Goal: Find specific page/section: Find specific page/section

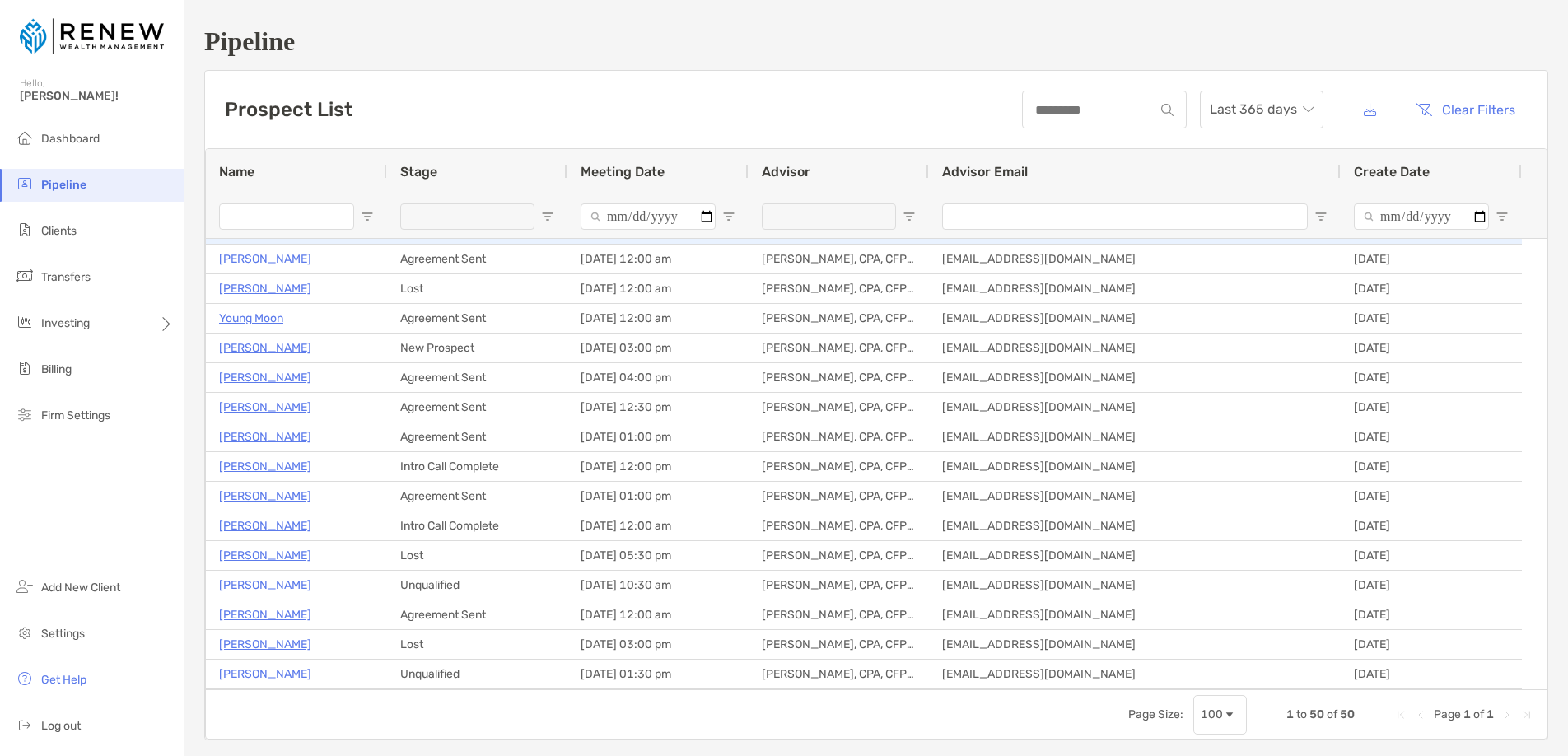
scroll to position [71, 0]
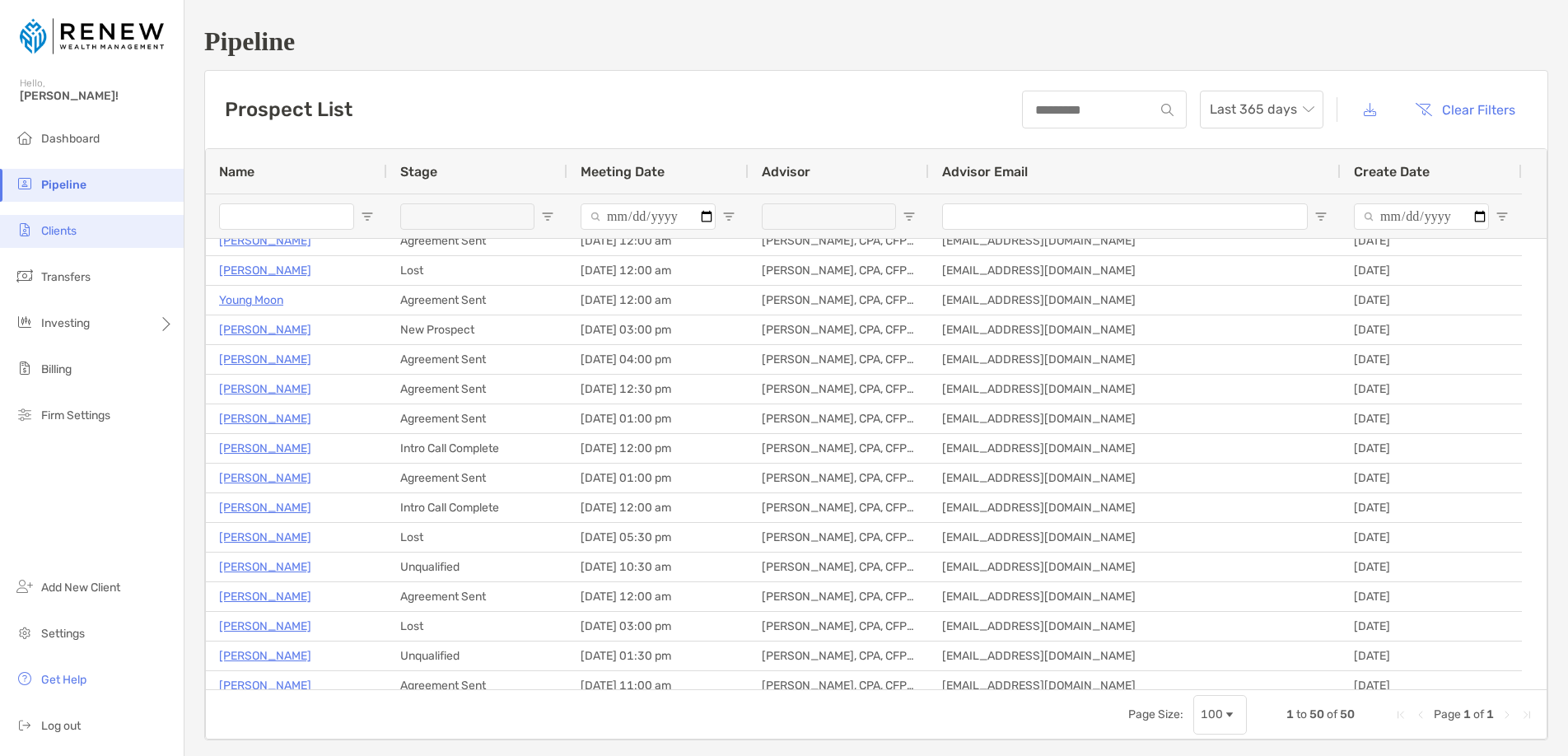
click at [60, 226] on span "Clients" at bounding box center [59, 230] width 35 height 14
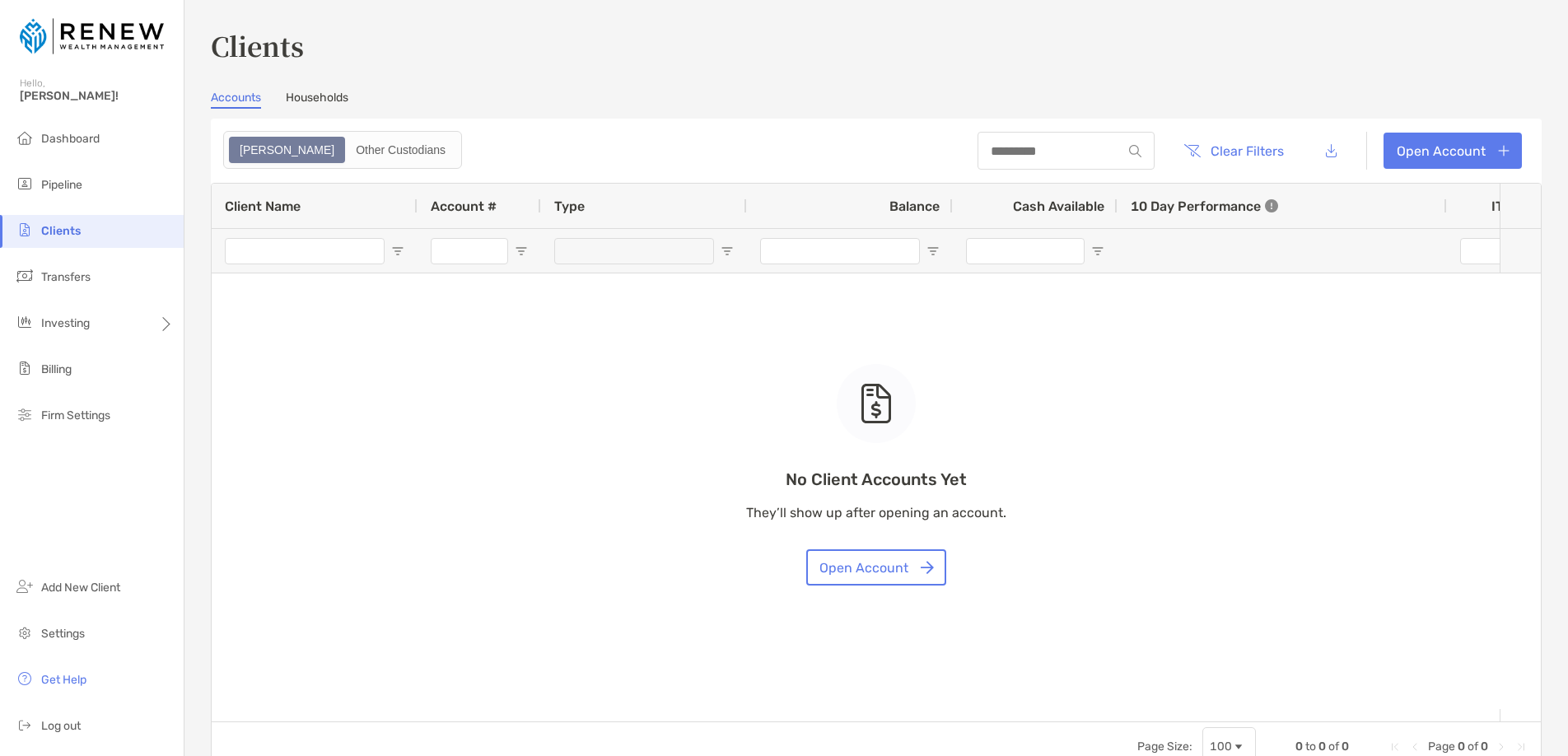
click at [320, 92] on link "Households" at bounding box center [317, 100] width 63 height 18
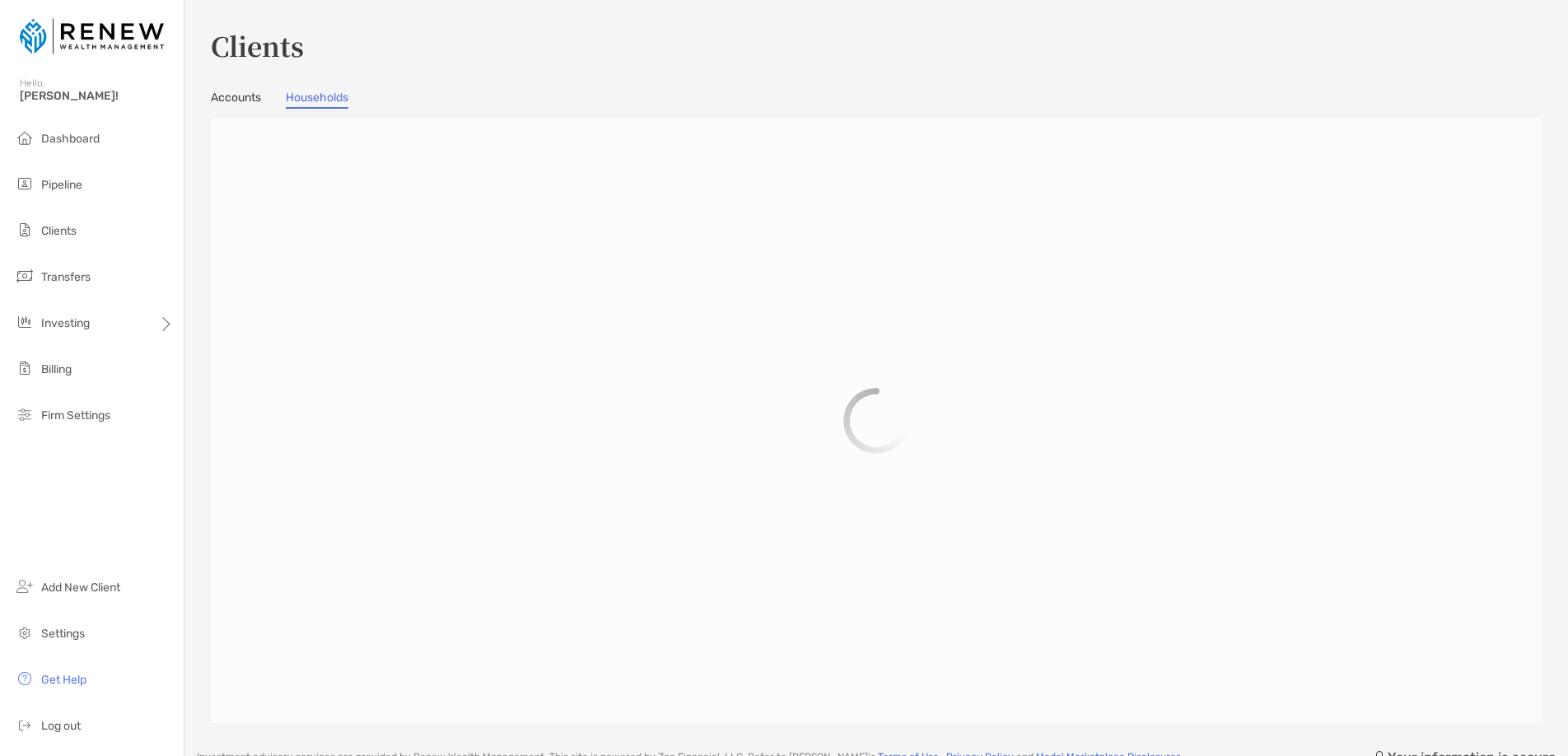
click at [246, 101] on link "Accounts" at bounding box center [236, 100] width 50 height 18
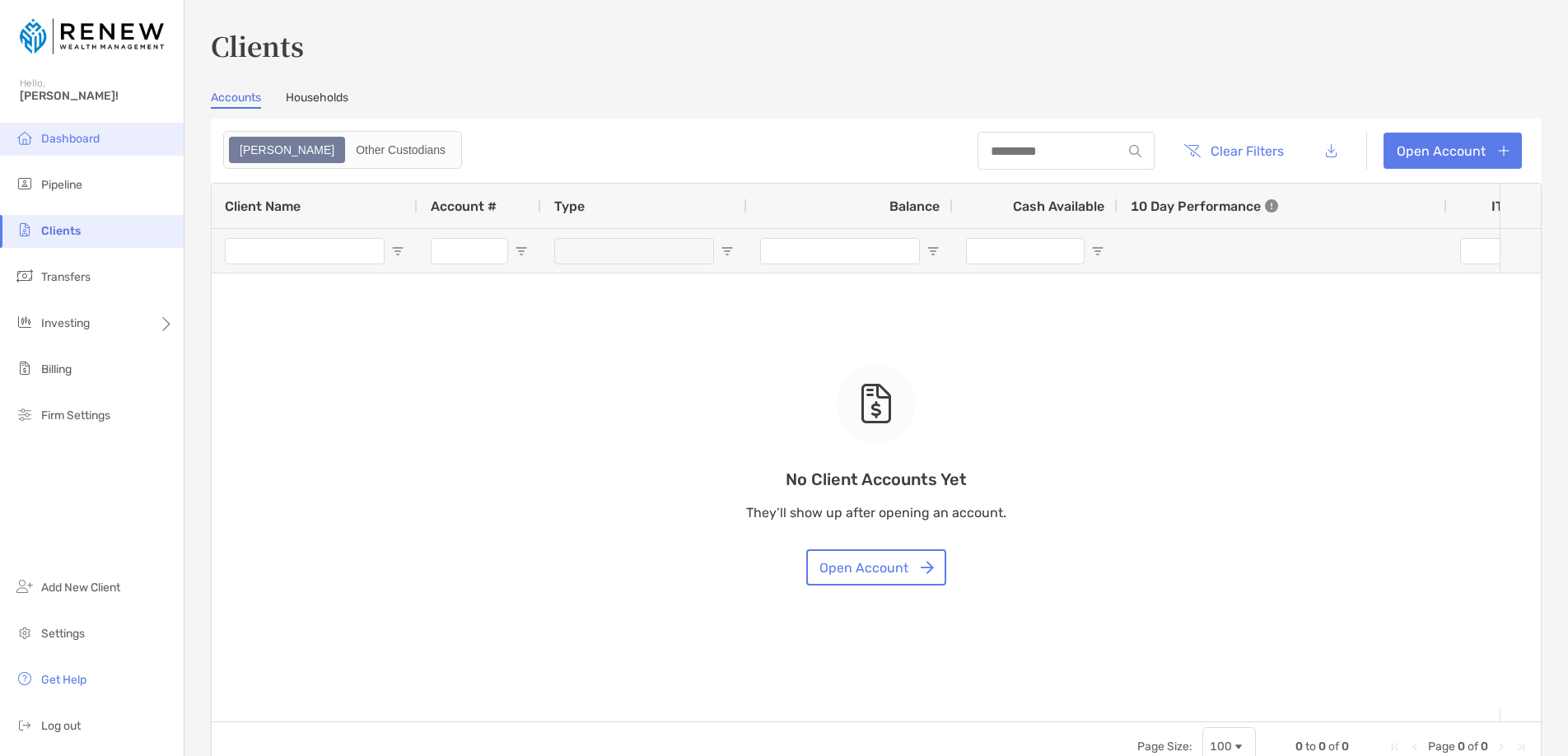
click at [91, 139] on span "Dashboard" at bounding box center [70, 138] width 59 height 14
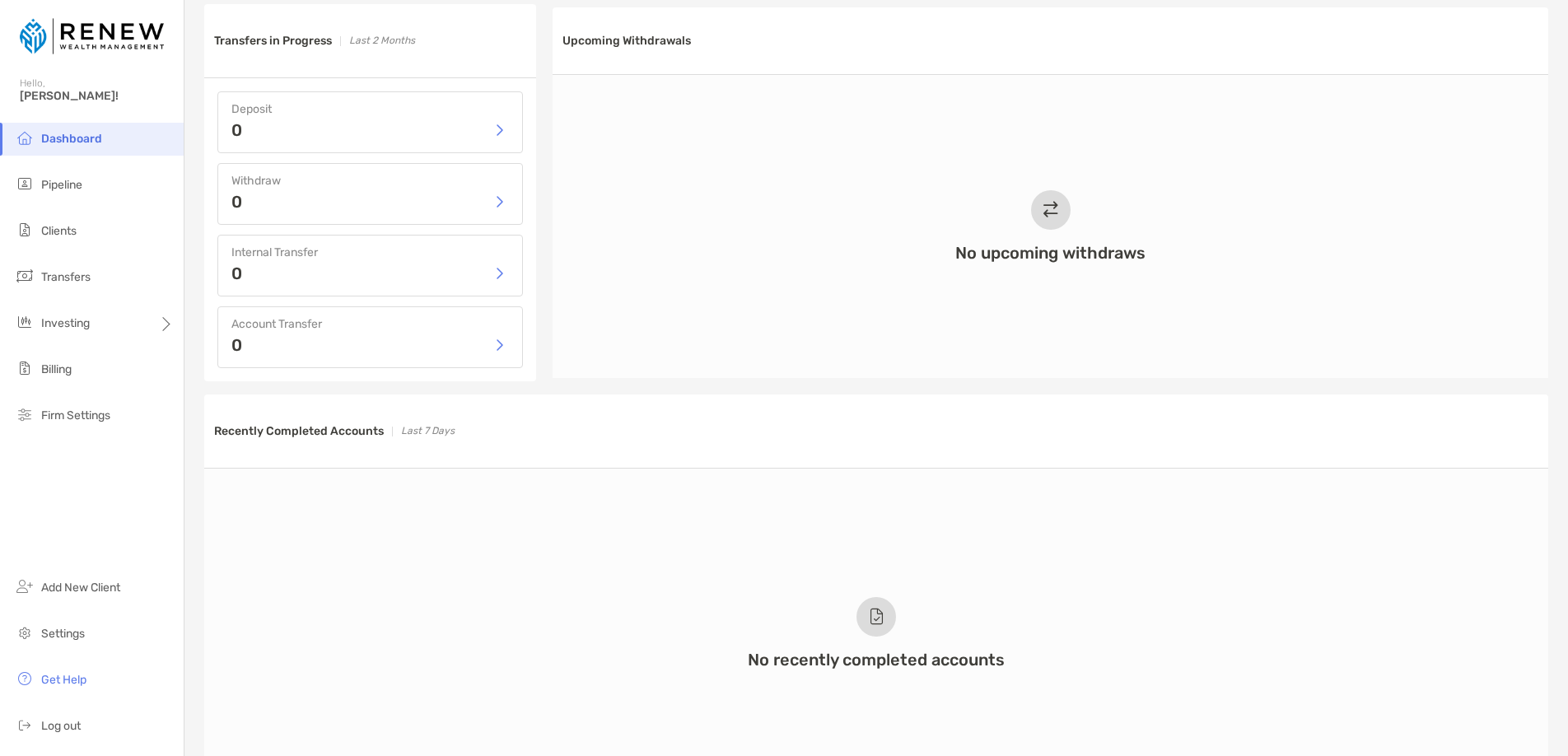
scroll to position [767, 0]
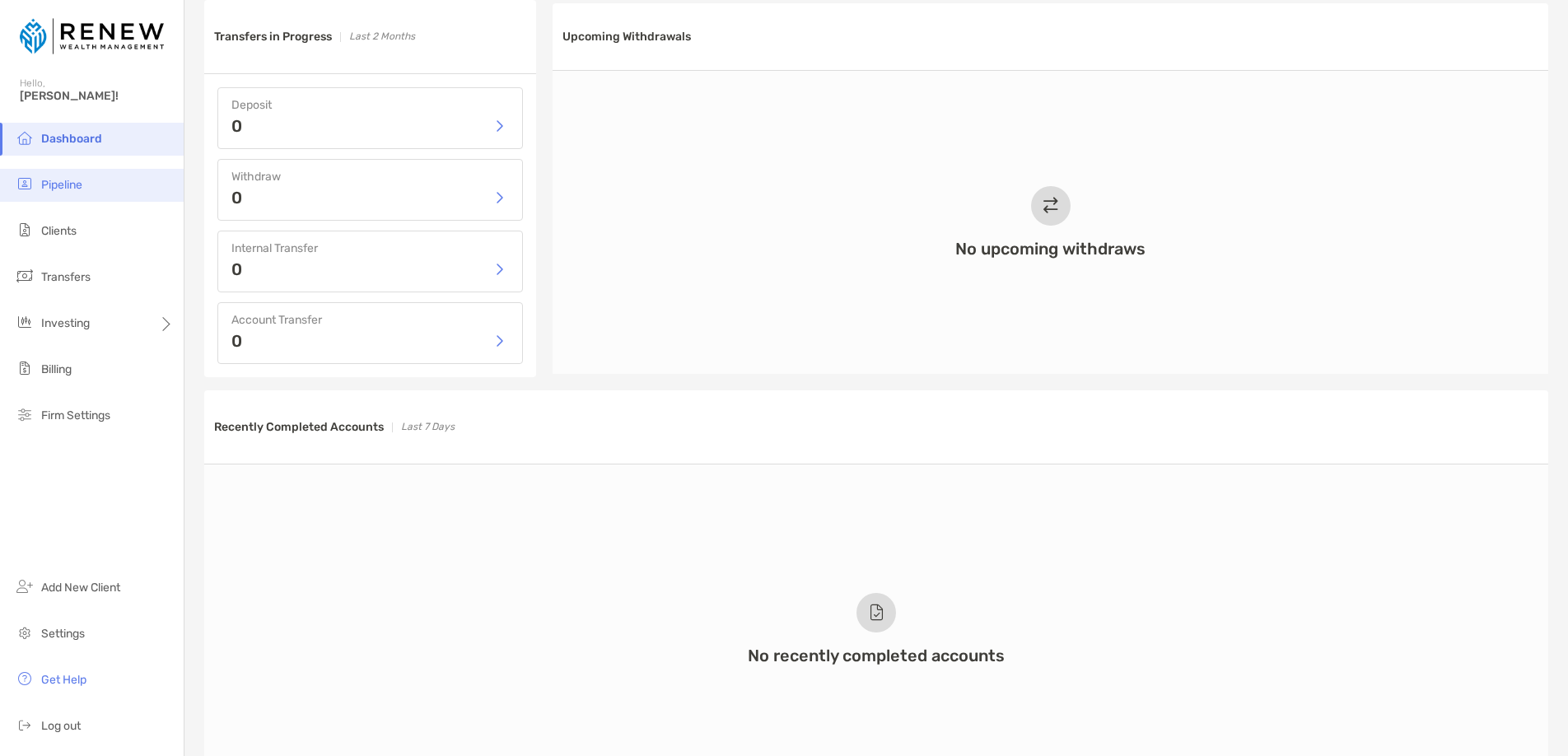
click at [86, 185] on li "Pipeline" at bounding box center [91, 184] width 184 height 33
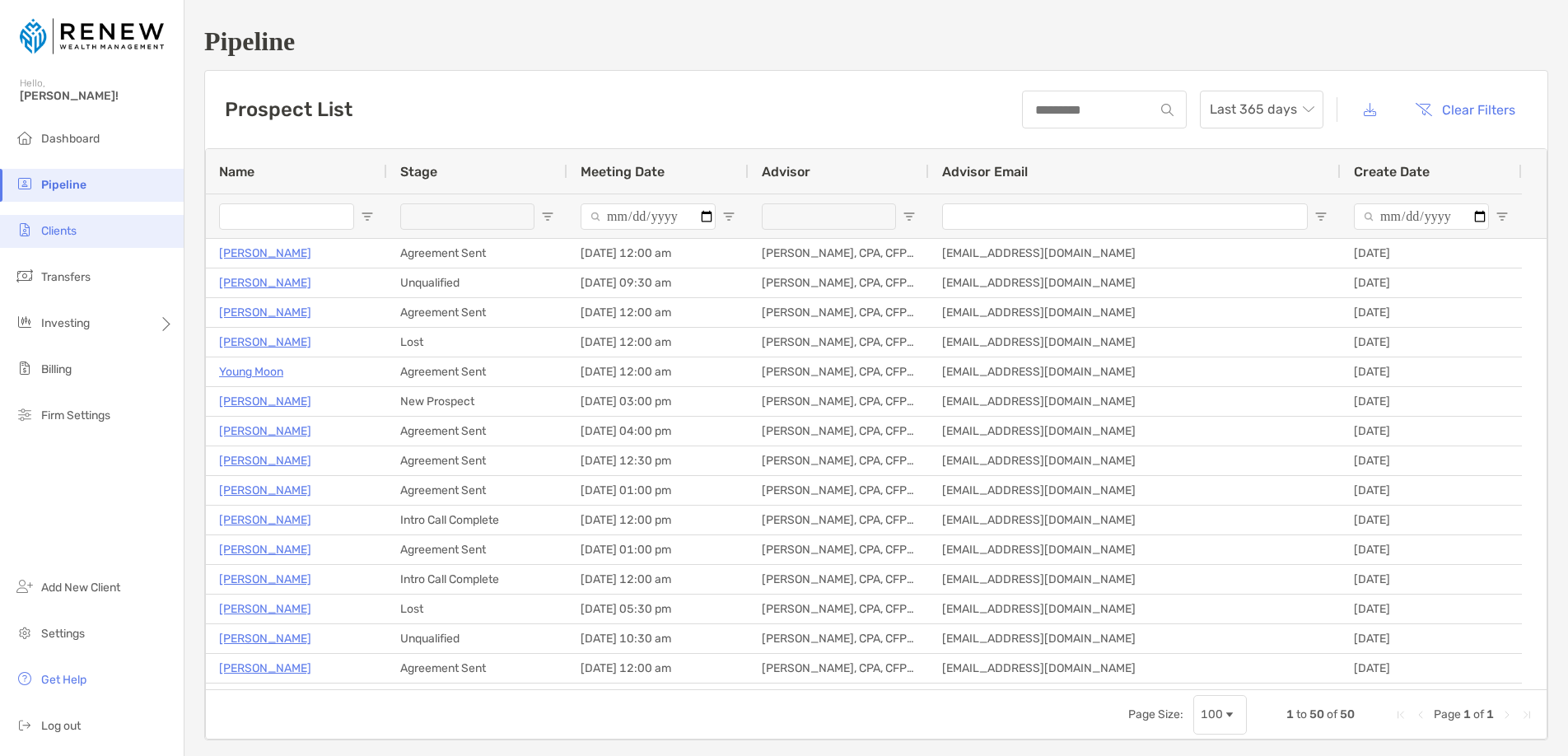
click at [83, 231] on li "Clients" at bounding box center [91, 230] width 184 height 33
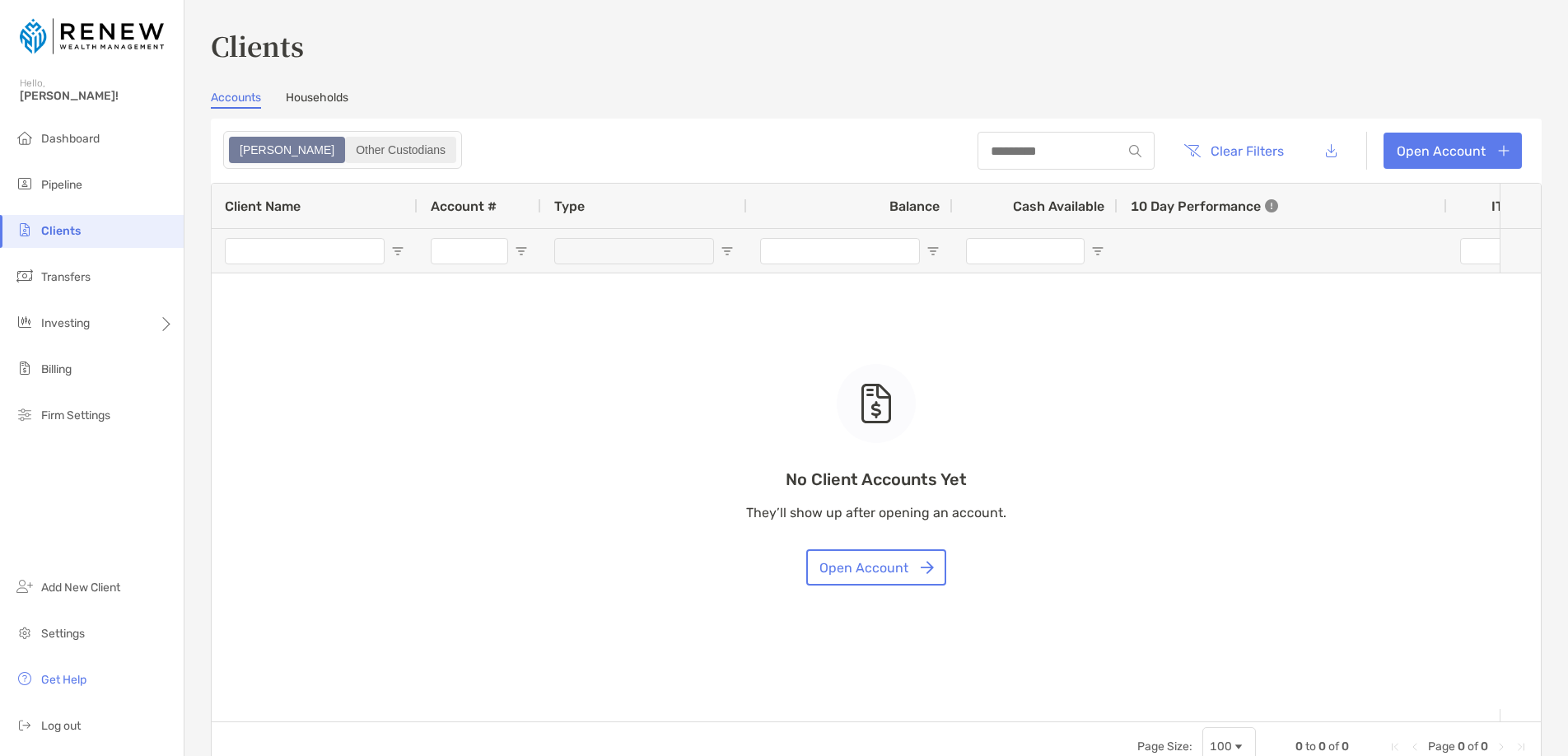
click at [356, 154] on div "Other Custodians" at bounding box center [401, 150] width 108 height 23
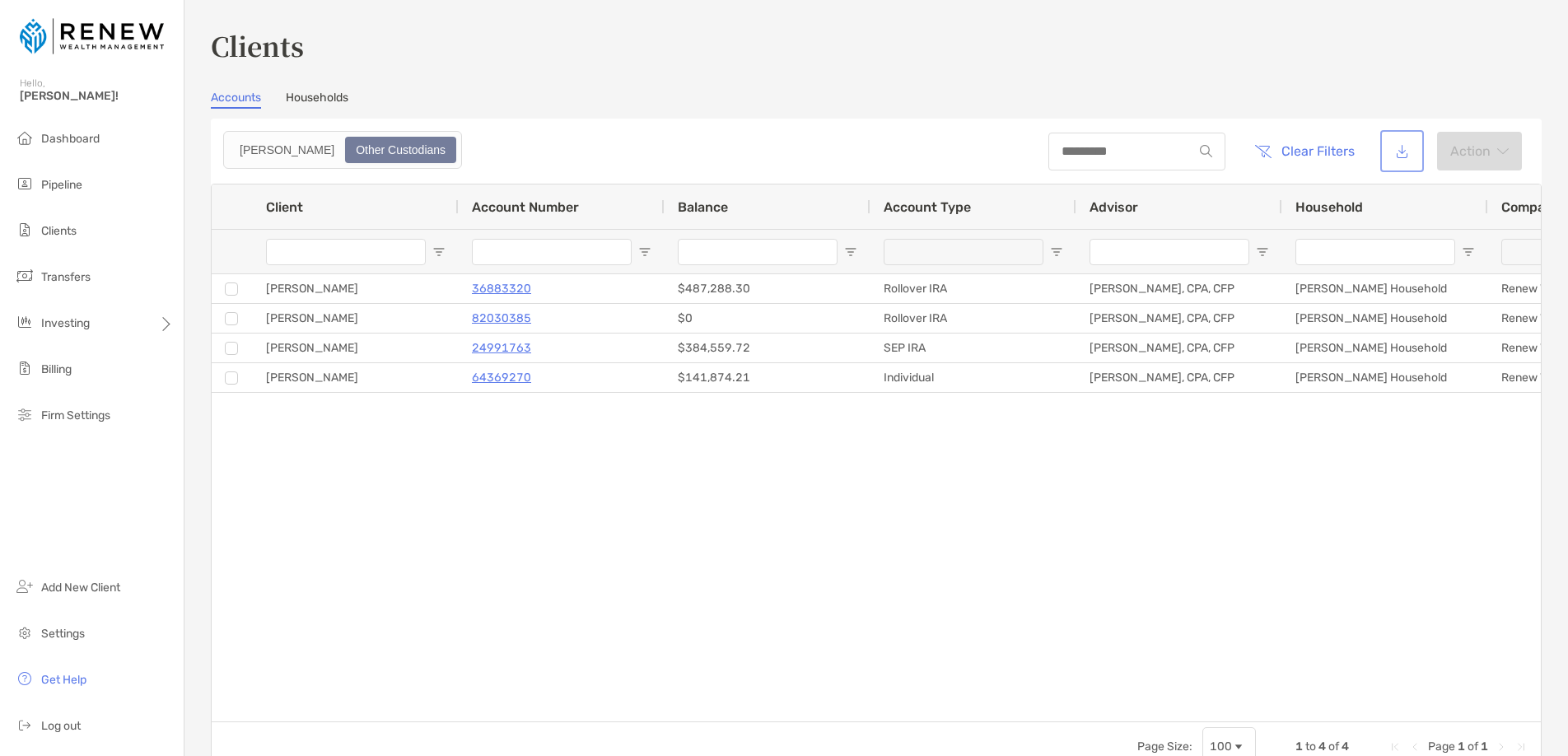
click at [1392, 152] on button "button" at bounding box center [1402, 151] width 37 height 35
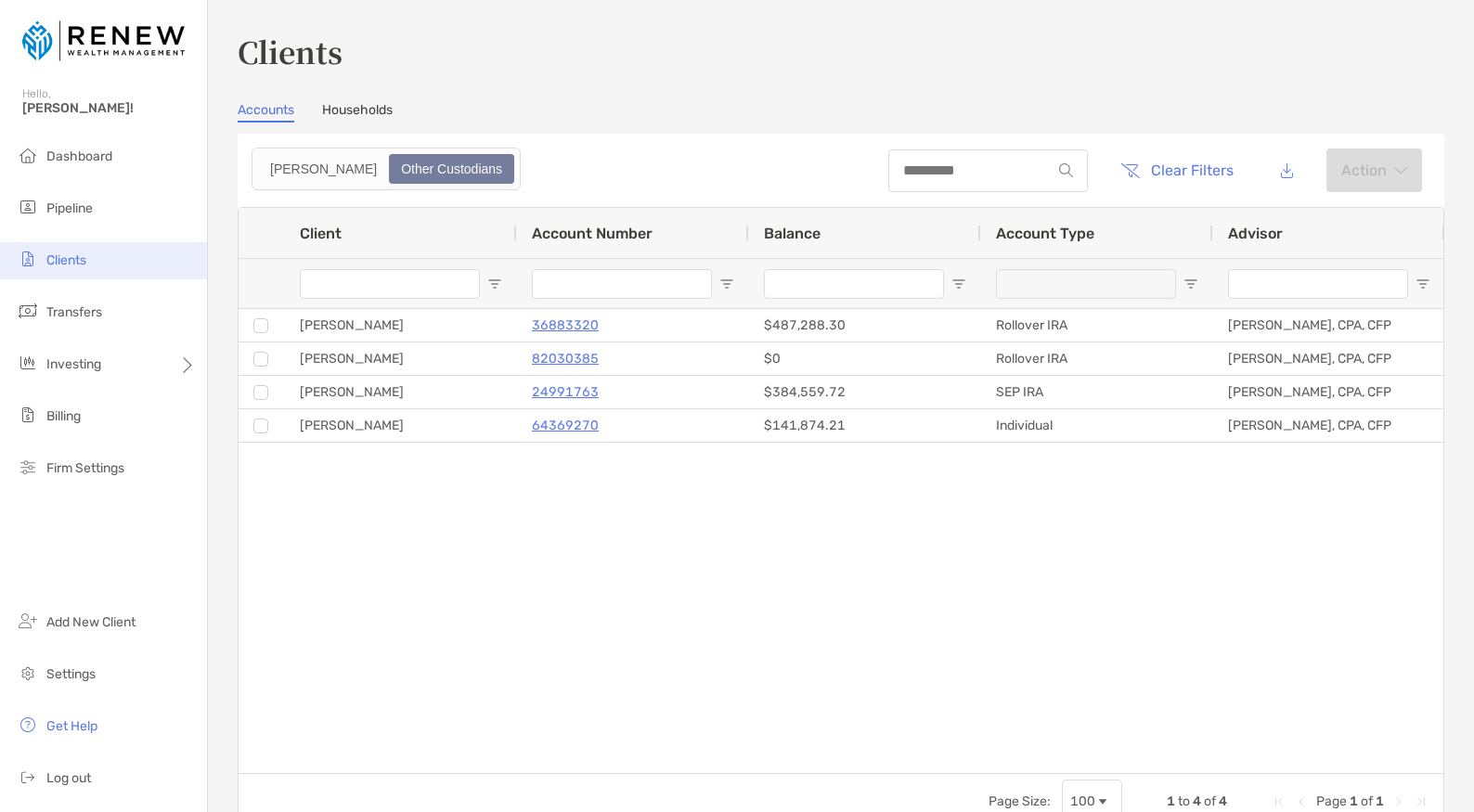
click at [100, 260] on li "Clients" at bounding box center [103, 260] width 207 height 37
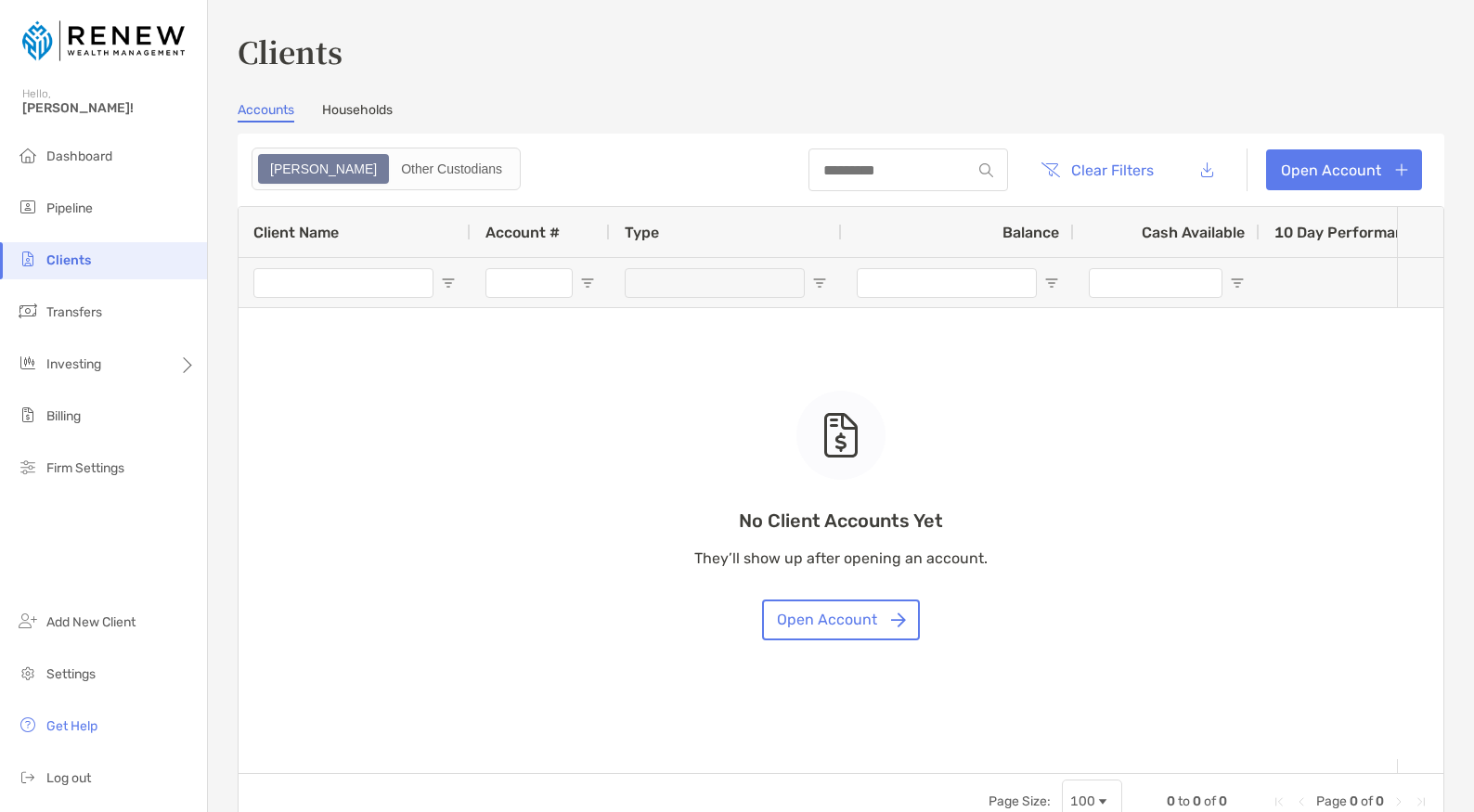
click at [369, 112] on link "Households" at bounding box center [357, 112] width 71 height 21
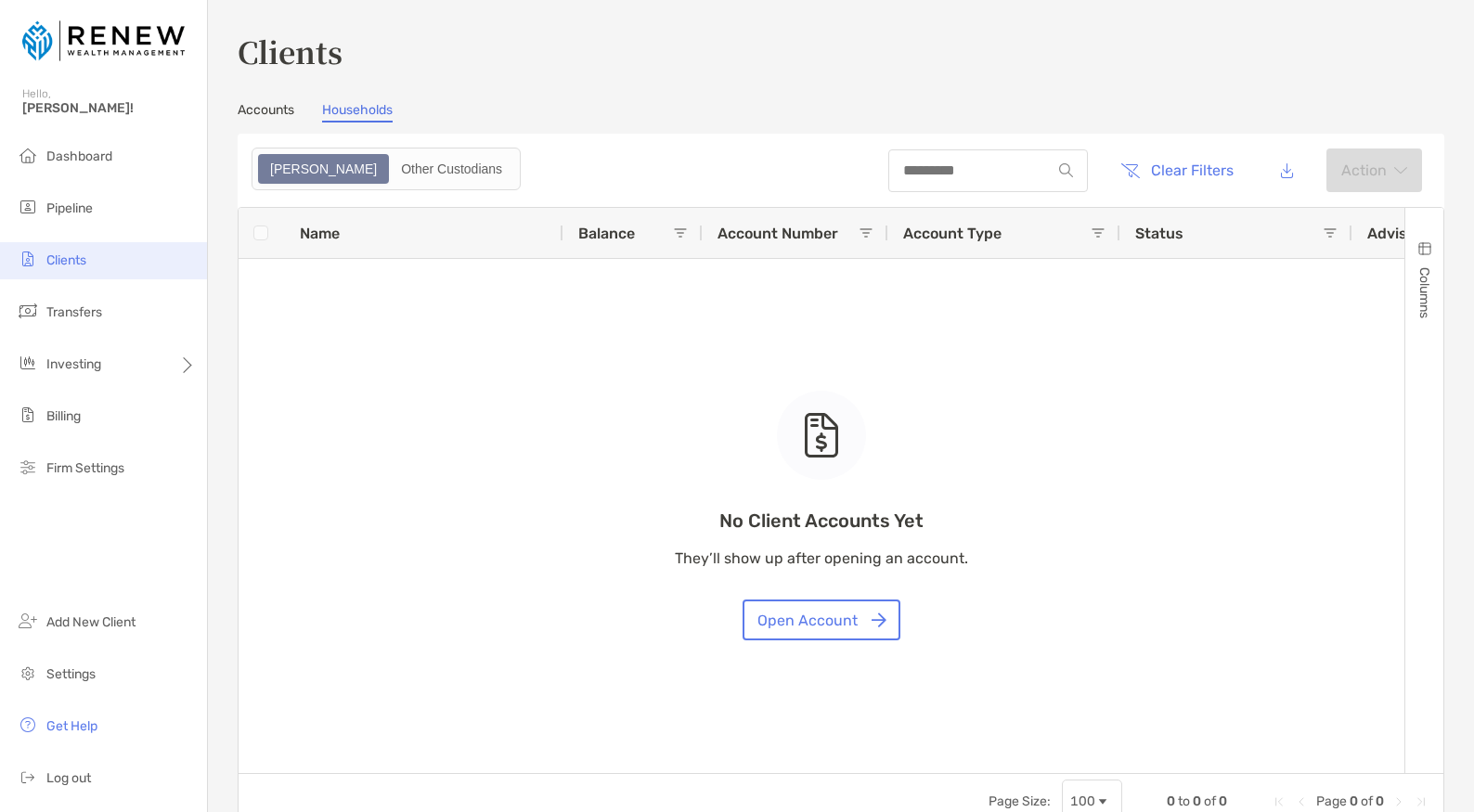
click at [66, 256] on span "Clients" at bounding box center [66, 260] width 40 height 16
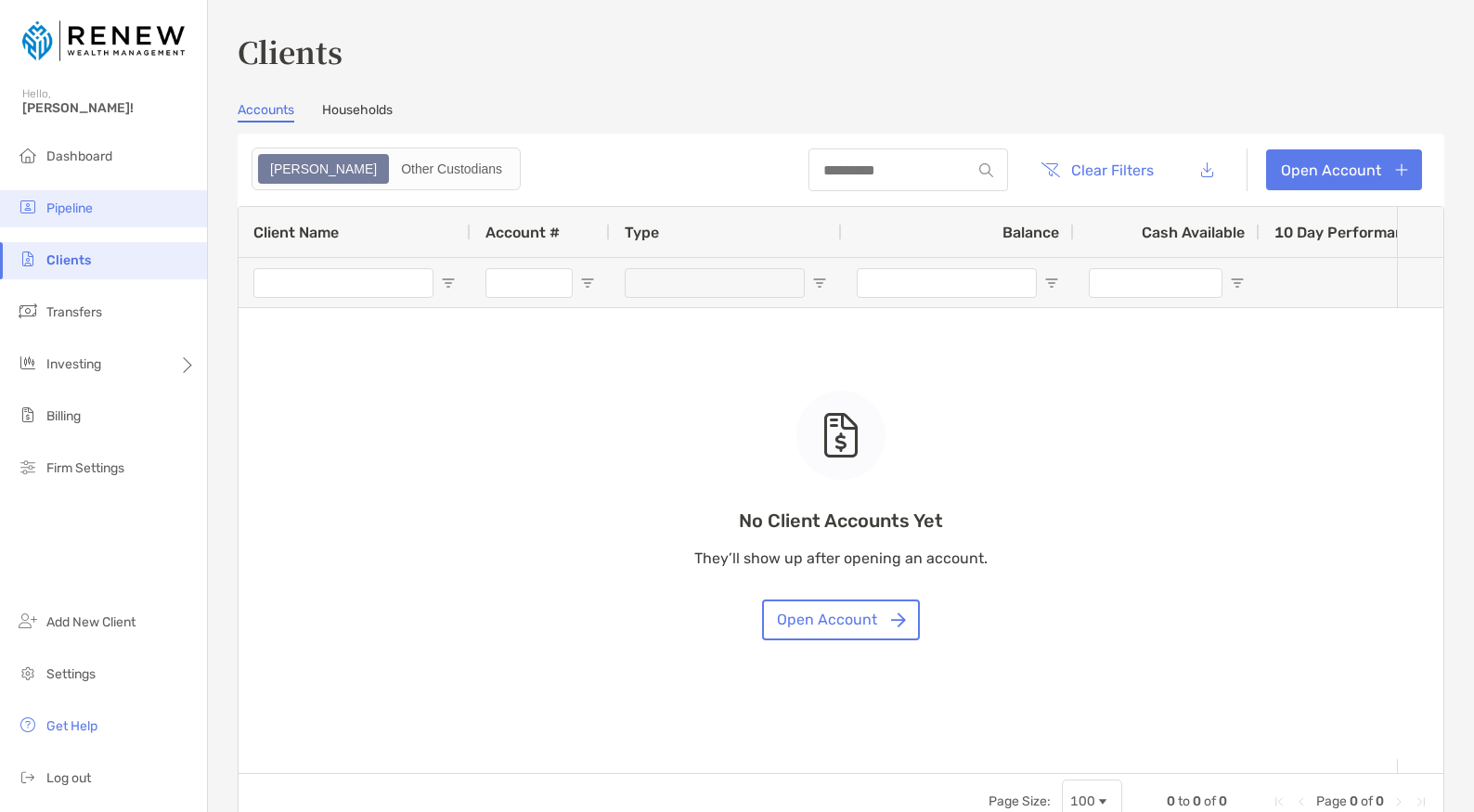
click at [81, 208] on span "Pipeline" at bounding box center [69, 208] width 46 height 16
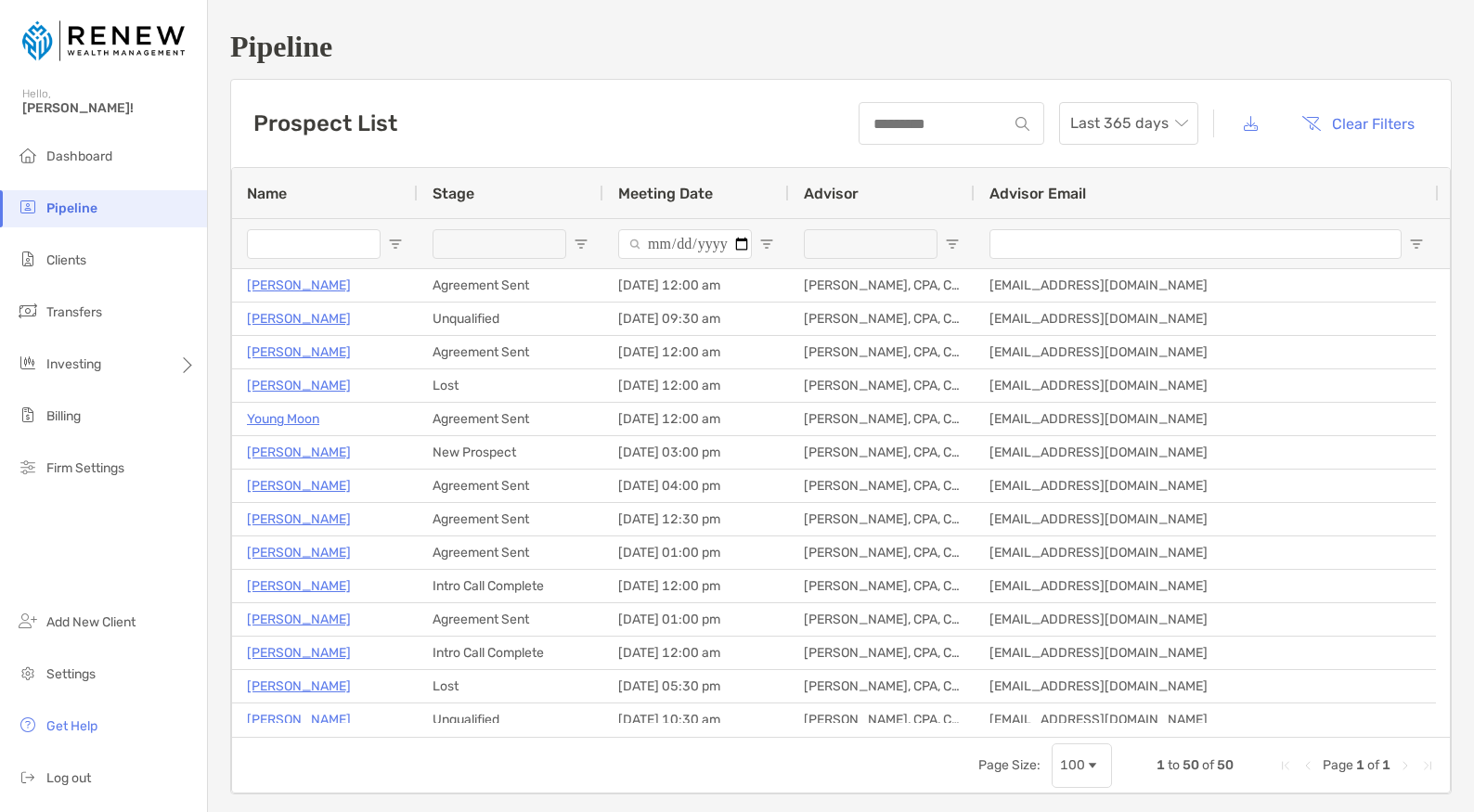
click at [581, 243] on span "Open Filter Menu" at bounding box center [581, 245] width 15 height 15
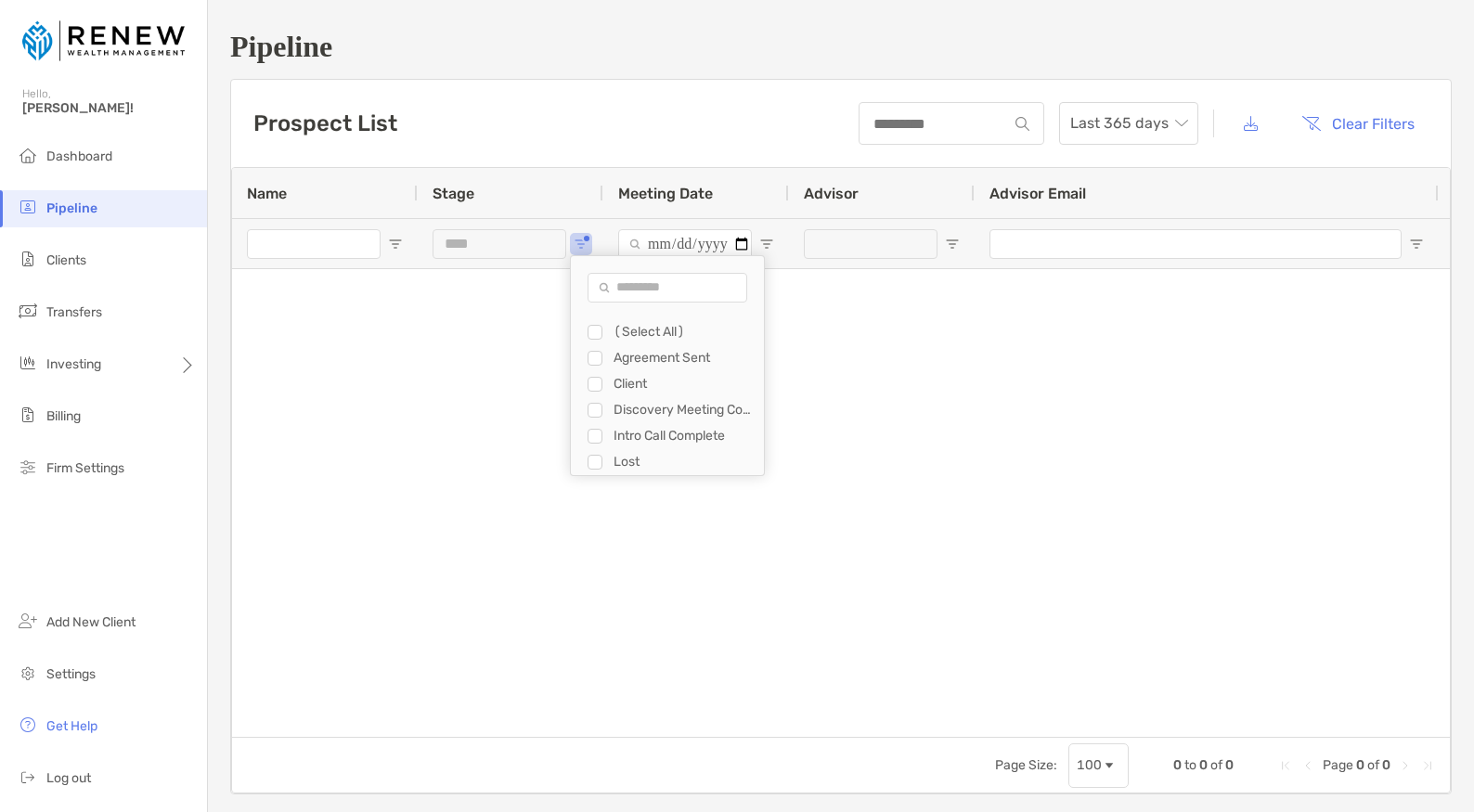
type input "**********"
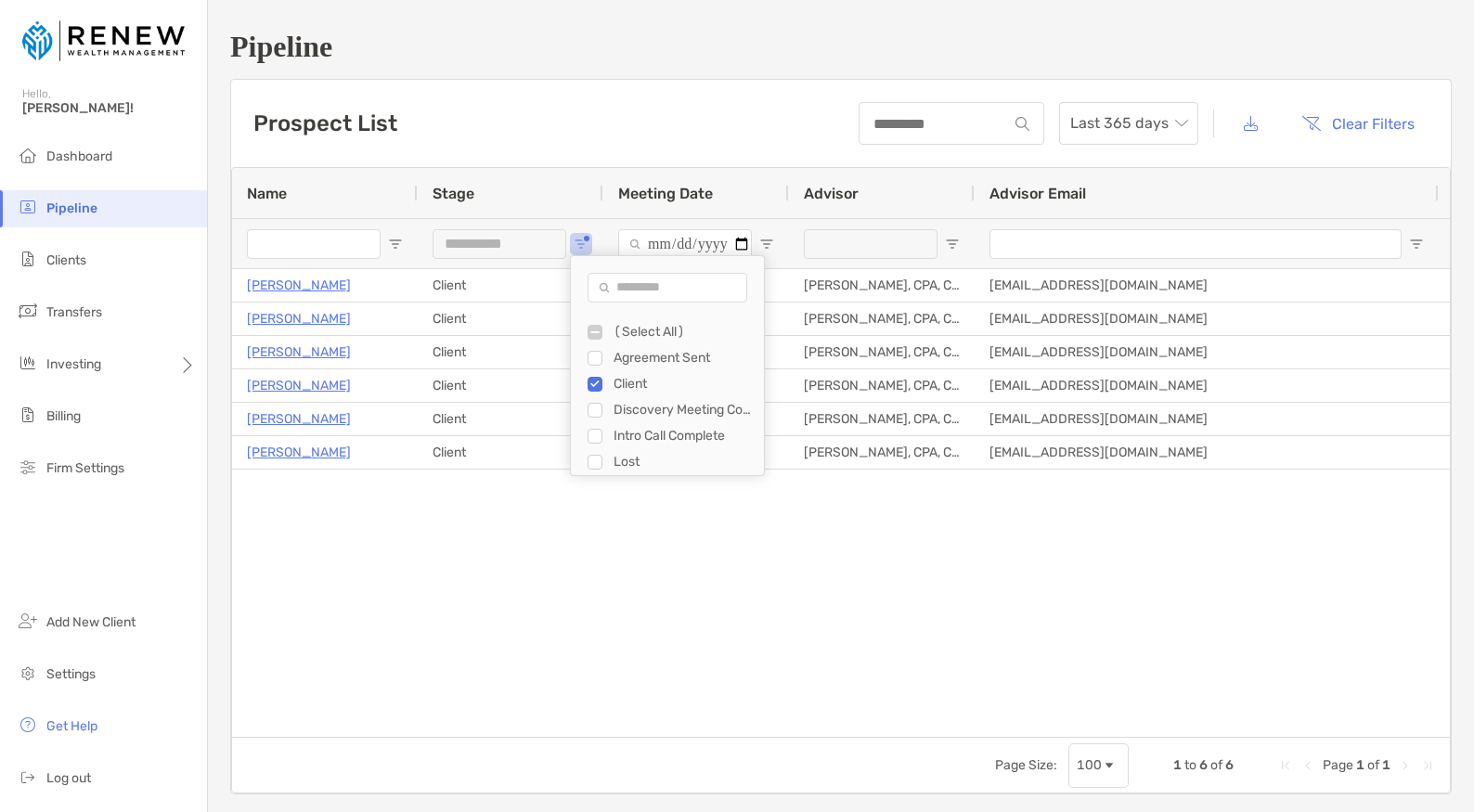
click at [700, 691] on div "[PERSON_NAME] Client [DATE] 11:00 am [PERSON_NAME], CPA, CFP® [EMAIL_ADDRESS][D…" at bounding box center [840, 496] width 1217 height 454
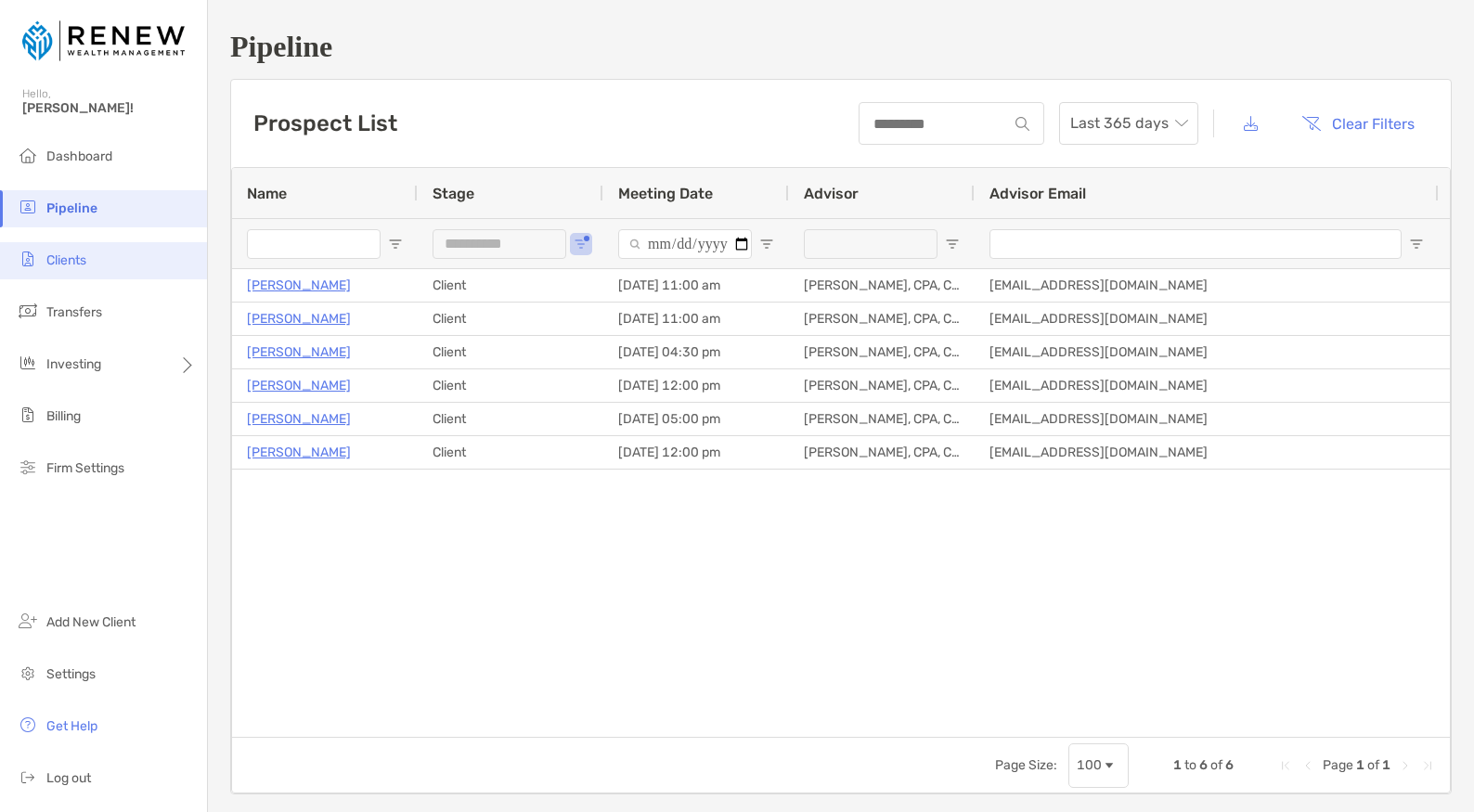
click at [113, 259] on li "Clients" at bounding box center [103, 260] width 207 height 37
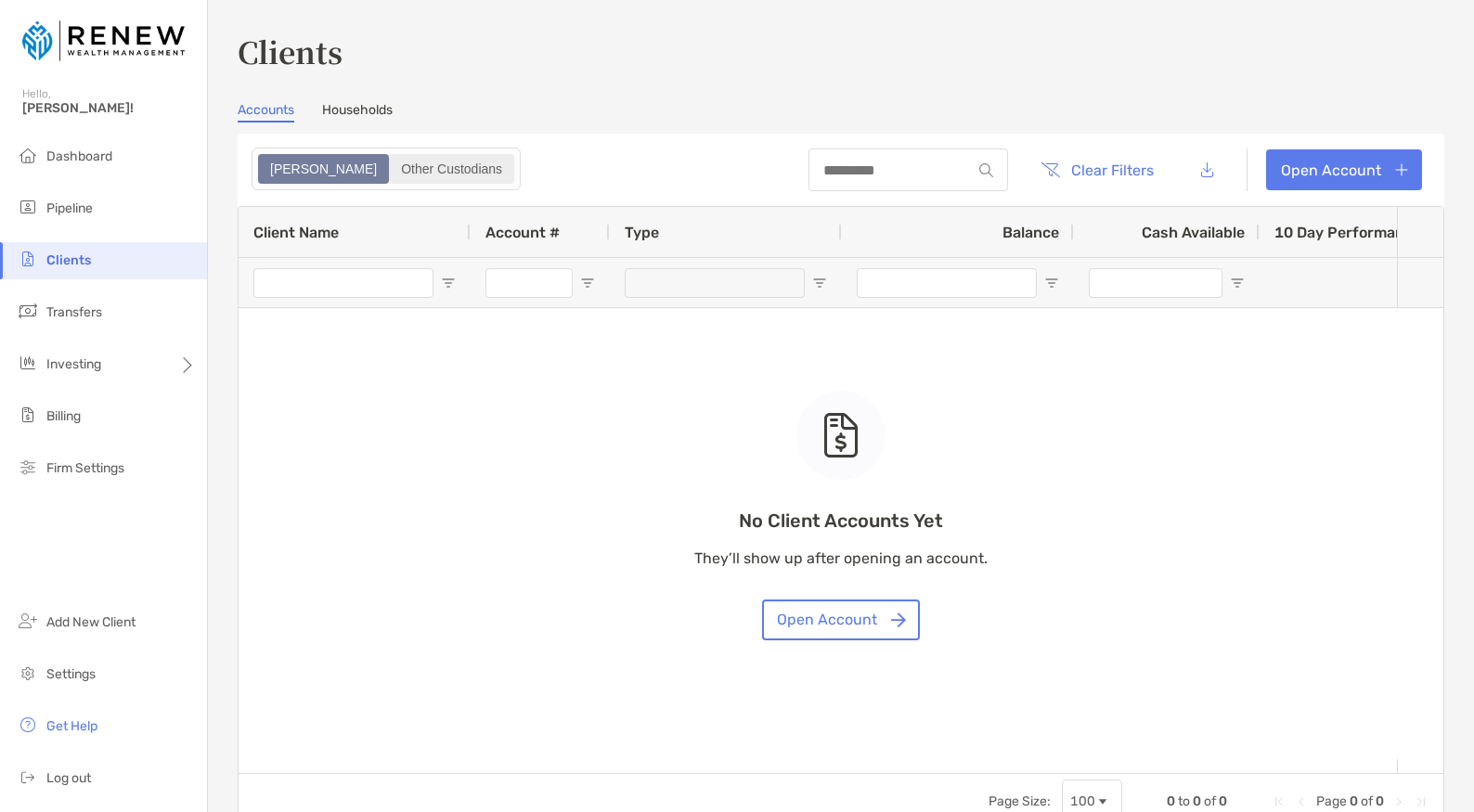
click at [391, 165] on div "Other Custodians" at bounding box center [451, 169] width 122 height 26
